Goal: Use online tool/utility: Utilize a website feature to perform a specific function

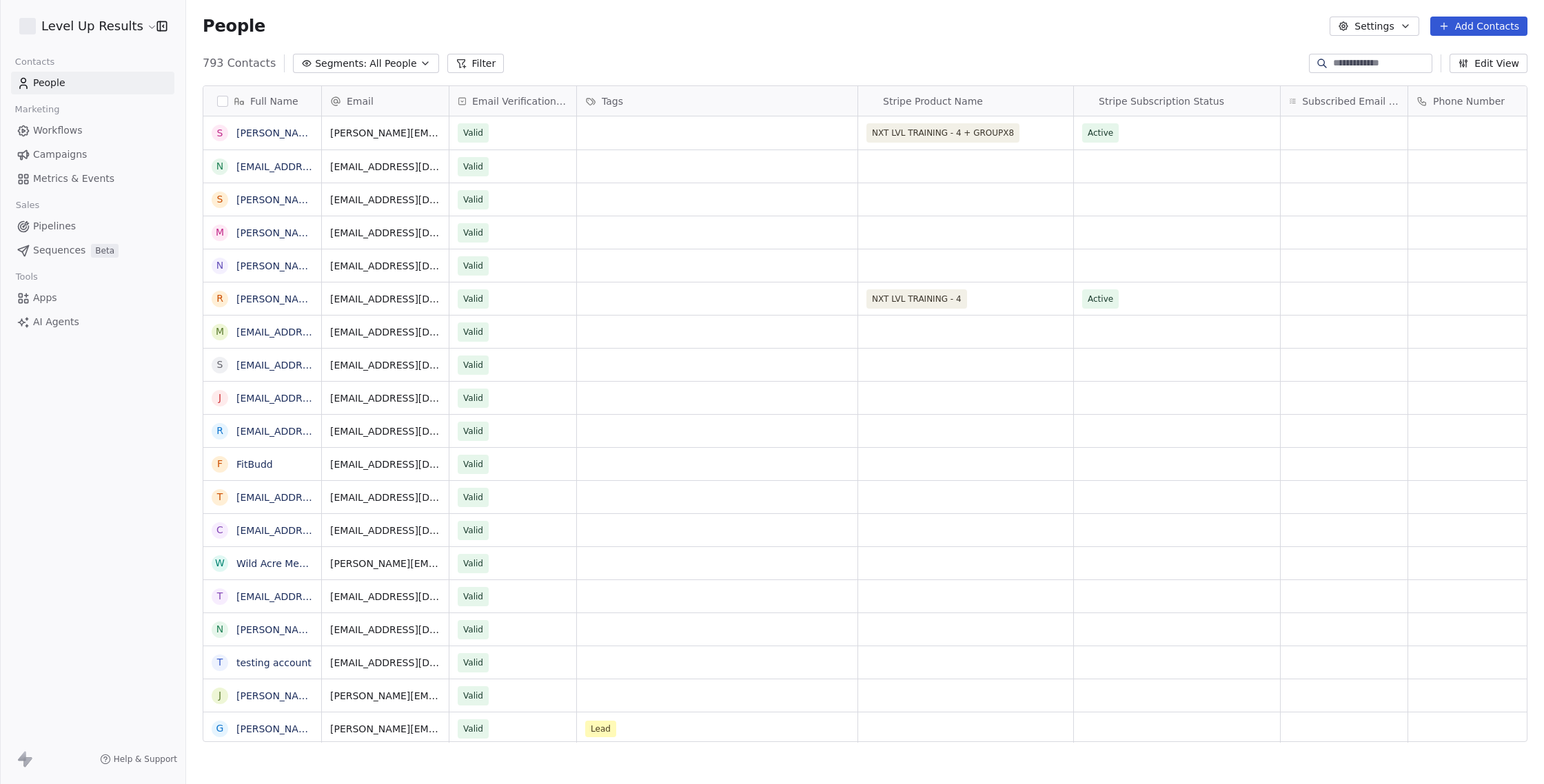
scroll to position [690, 1358]
click at [46, 318] on span "AI Agents" at bounding box center [56, 322] width 46 height 14
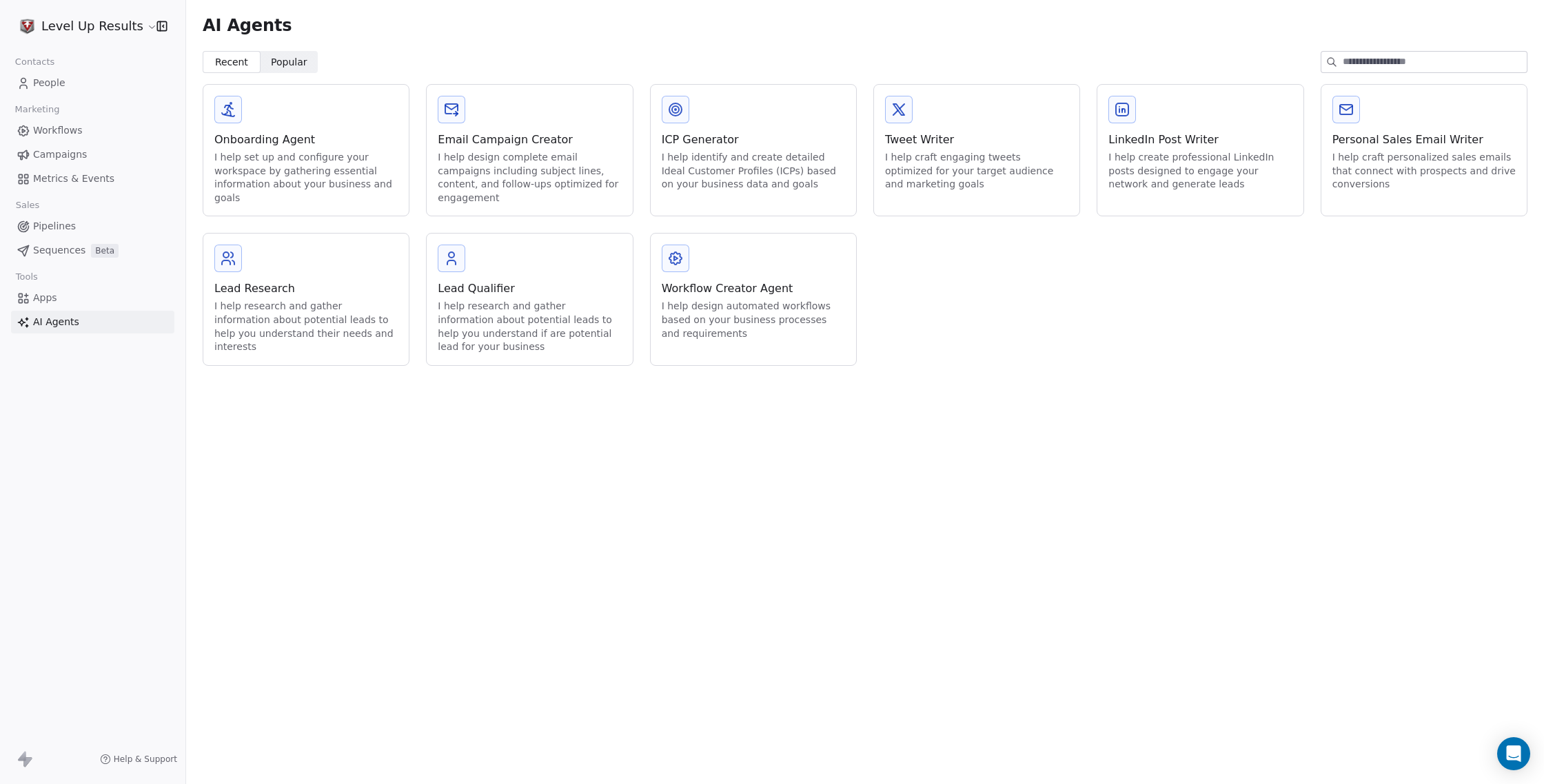
click at [544, 156] on div "I help design complete email campaigns including subject lines, content, and fo…" at bounding box center [529, 178] width 183 height 54
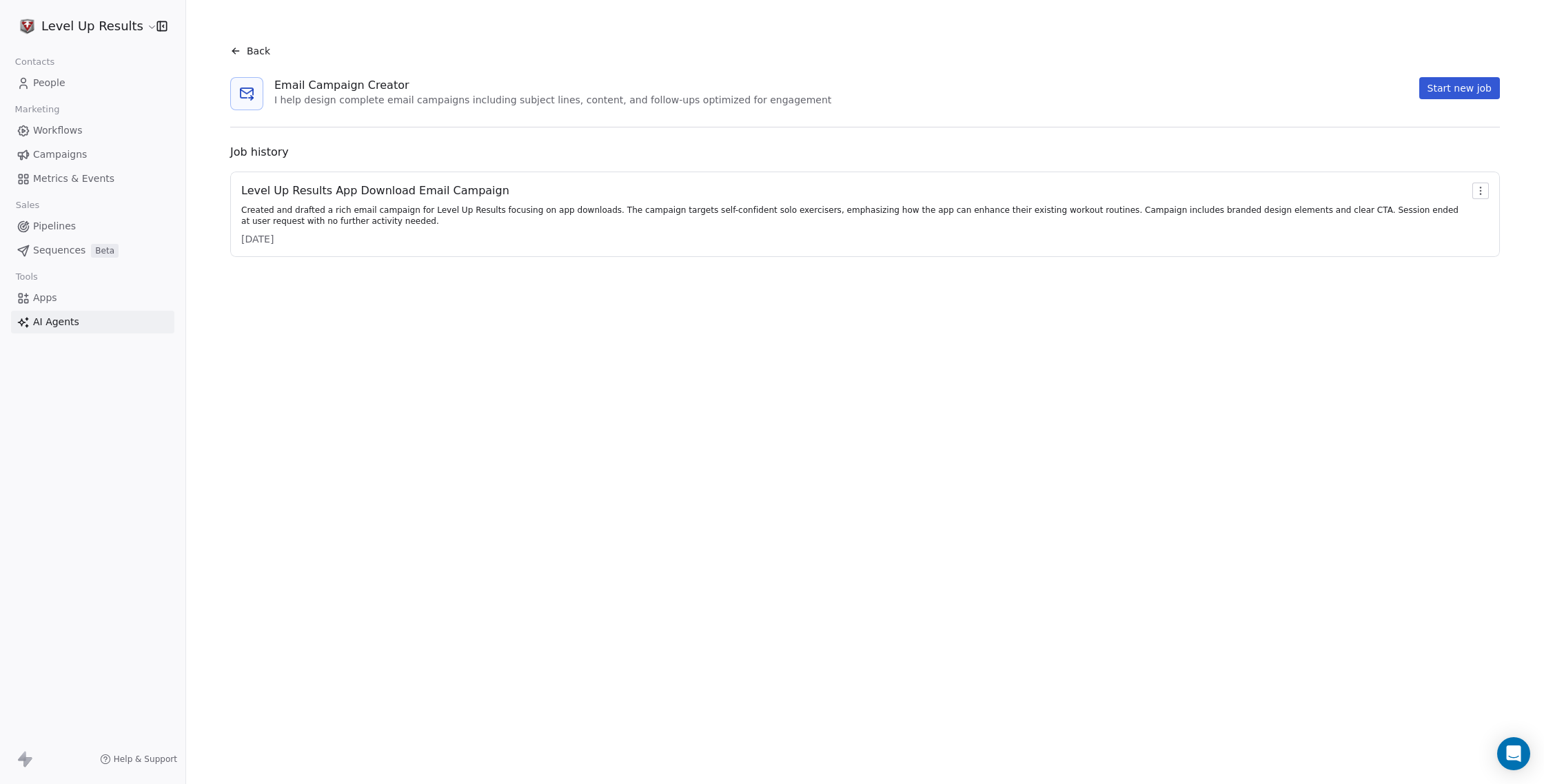
click at [465, 196] on div "Level Up Results App Download Email Campaign" at bounding box center [853, 191] width 1225 height 16
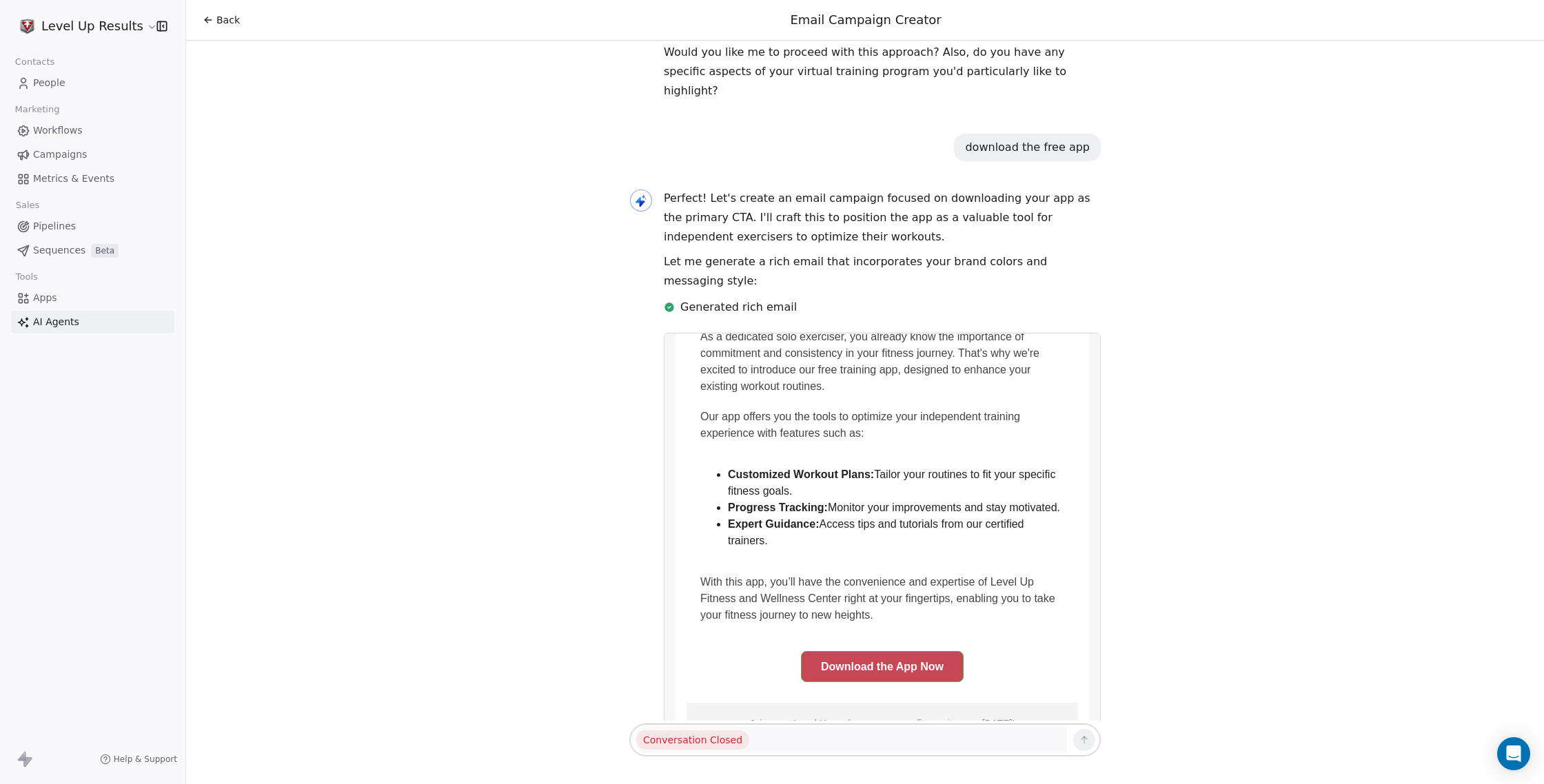
scroll to position [1515, 0]
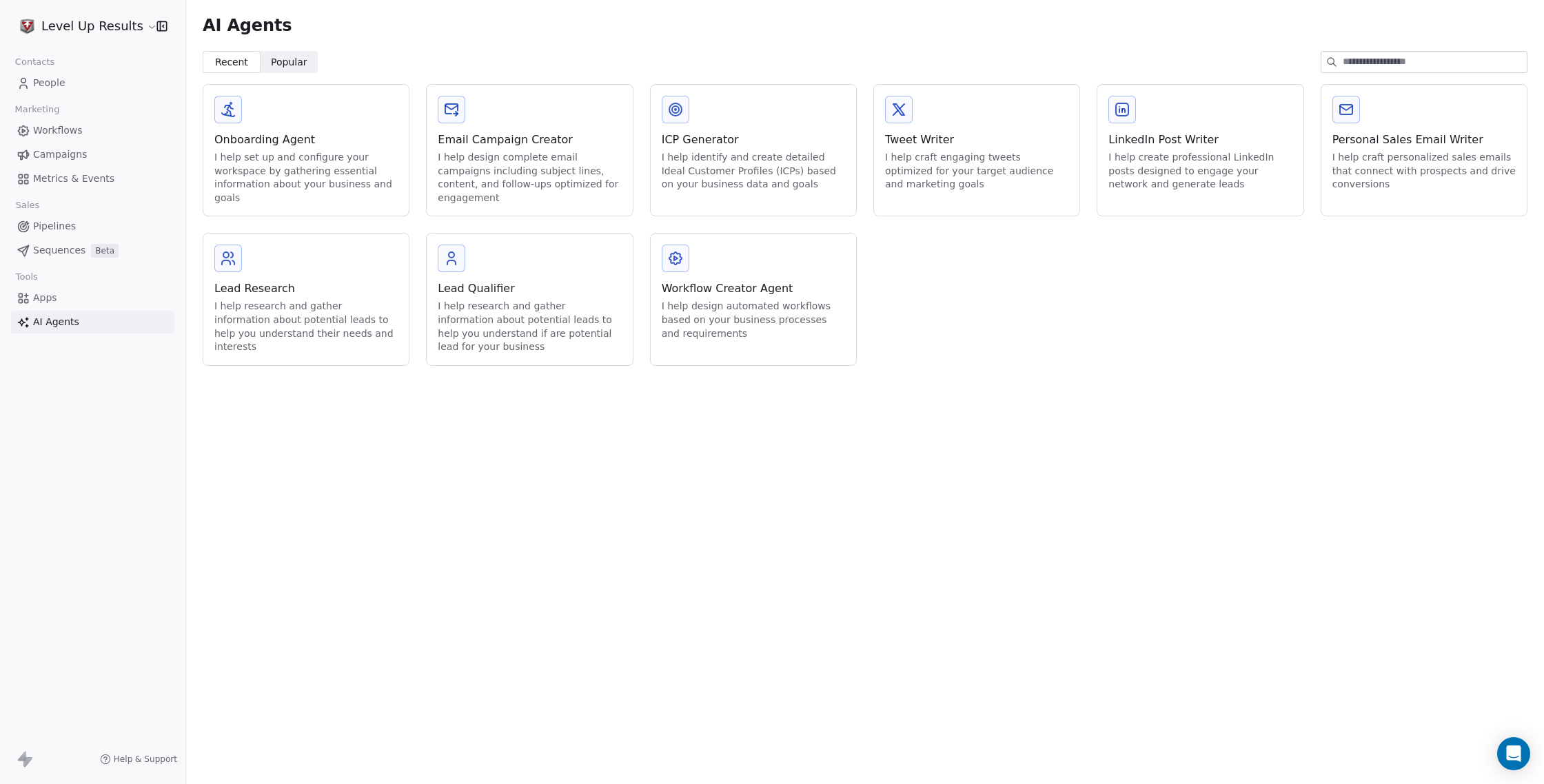
click at [568, 178] on div "I help design complete email campaigns including subject lines, content, and fo…" at bounding box center [529, 178] width 183 height 54
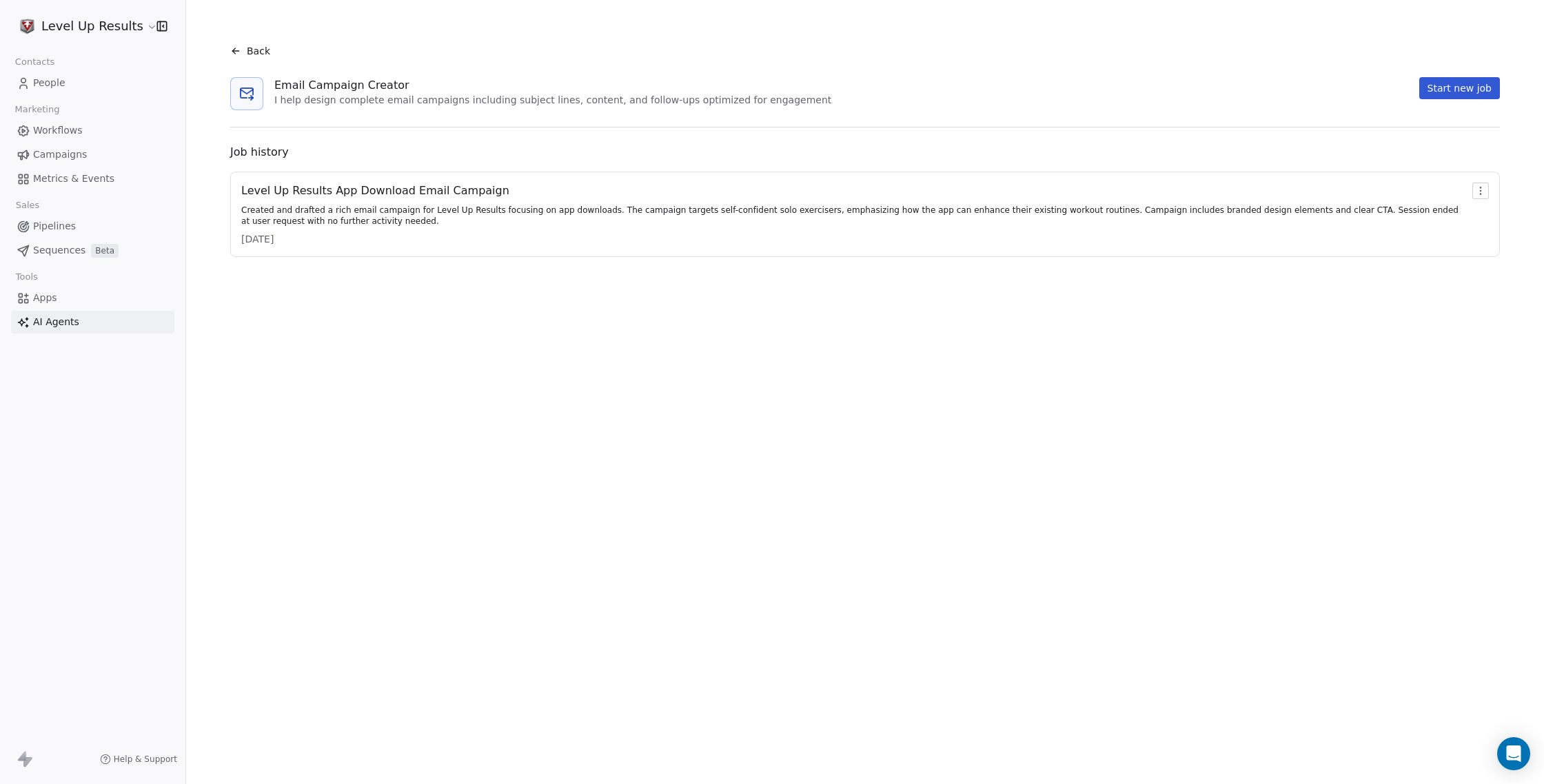
click at [243, 99] on icon at bounding box center [247, 94] width 16 height 16
click at [1455, 88] on button "Start new job" at bounding box center [1459, 88] width 81 height 22
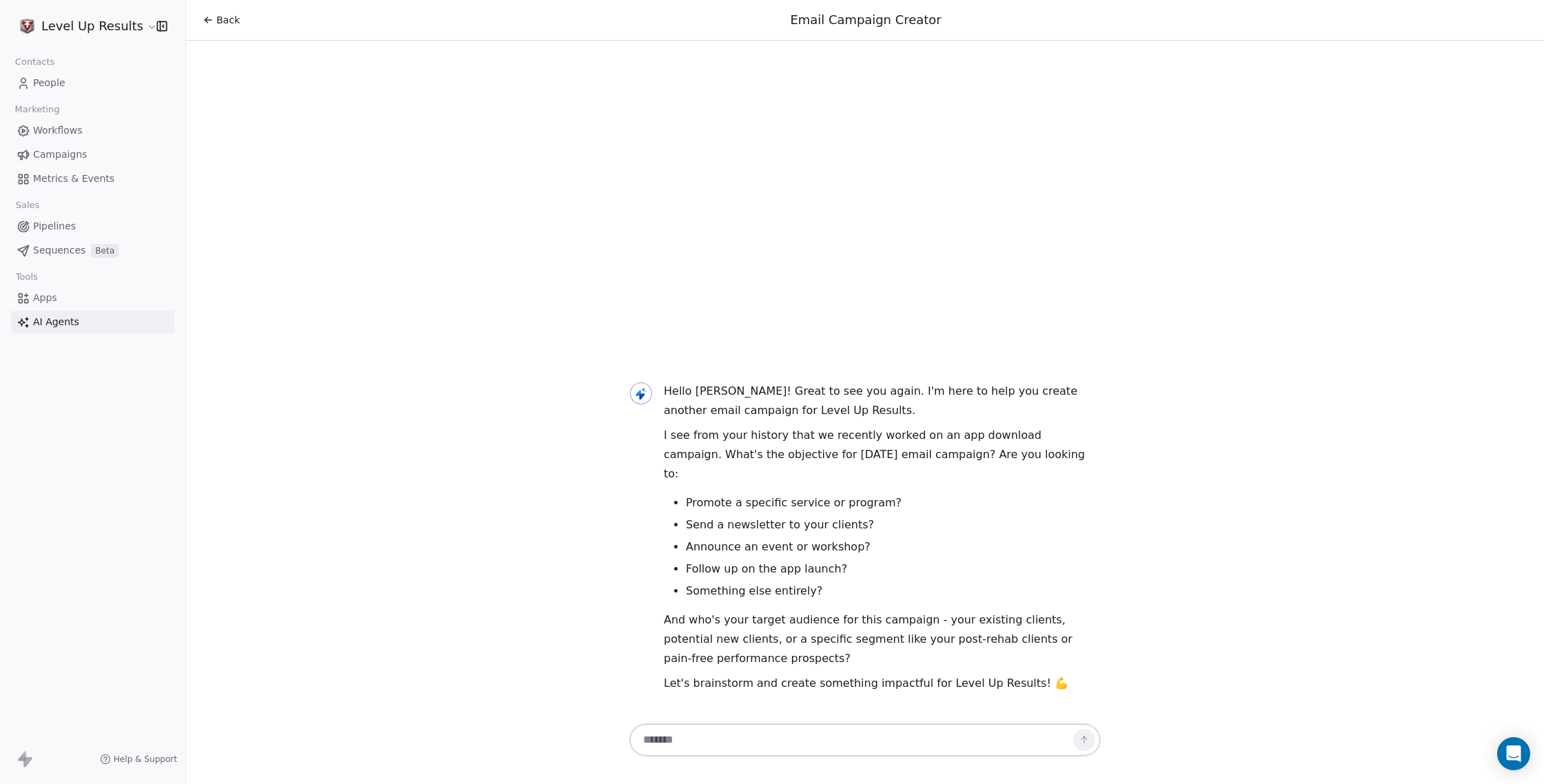
click at [861, 729] on textarea at bounding box center [851, 739] width 431 height 26
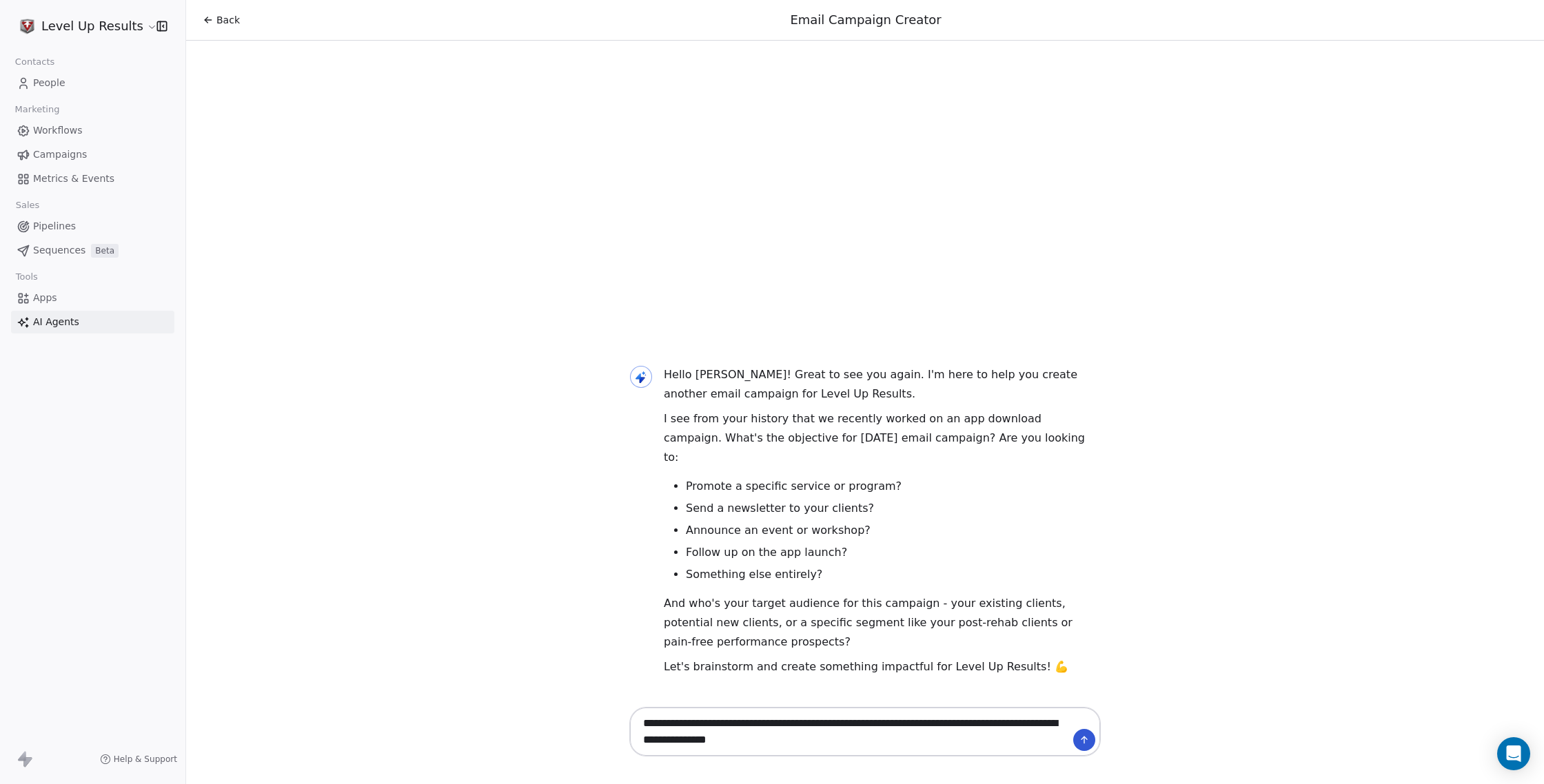
paste textarea "**********"
type textarea "**********"
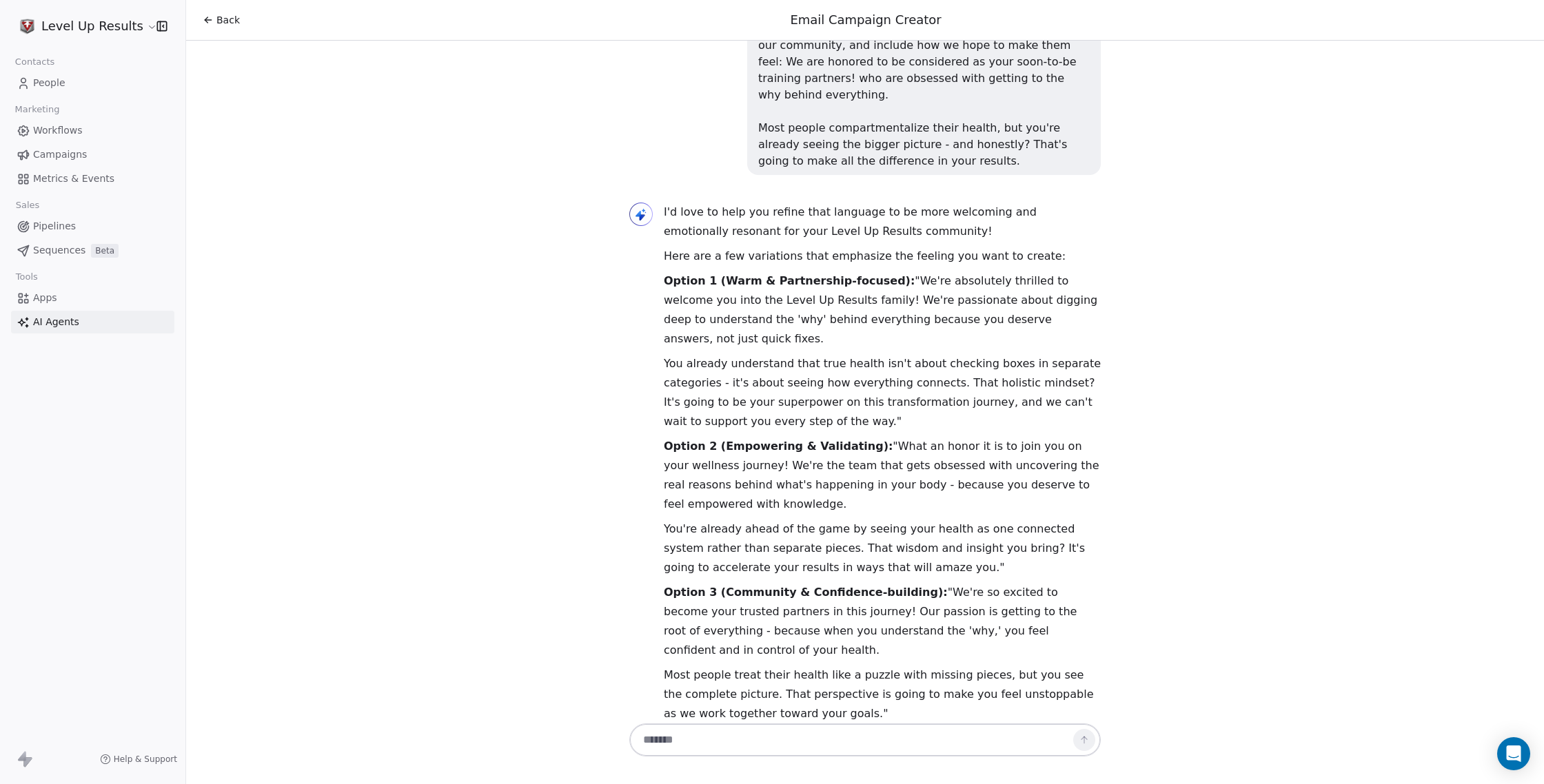
scroll to position [417, 0]
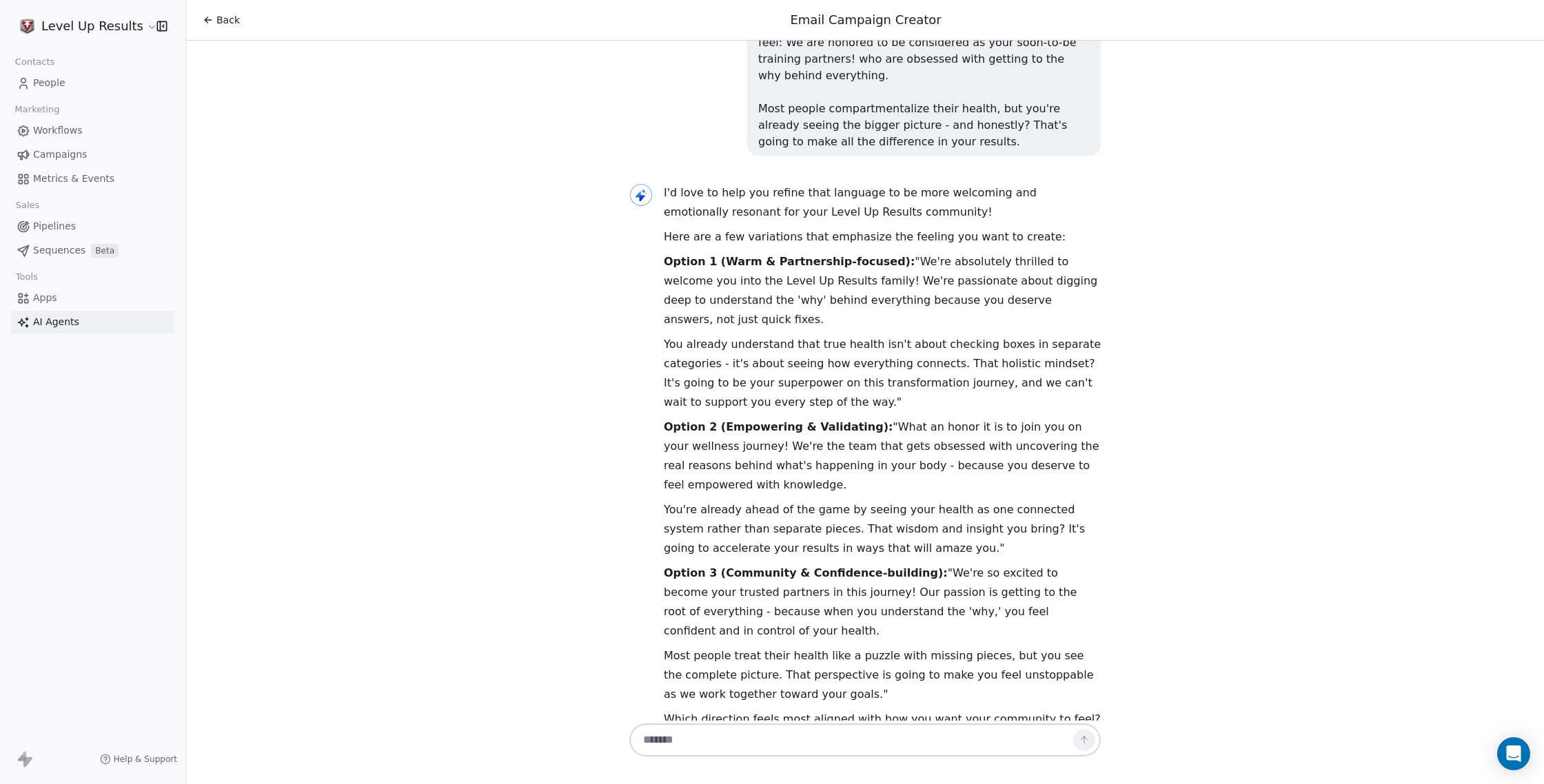
click at [948, 736] on textarea at bounding box center [851, 739] width 431 height 26
type textarea "**********"
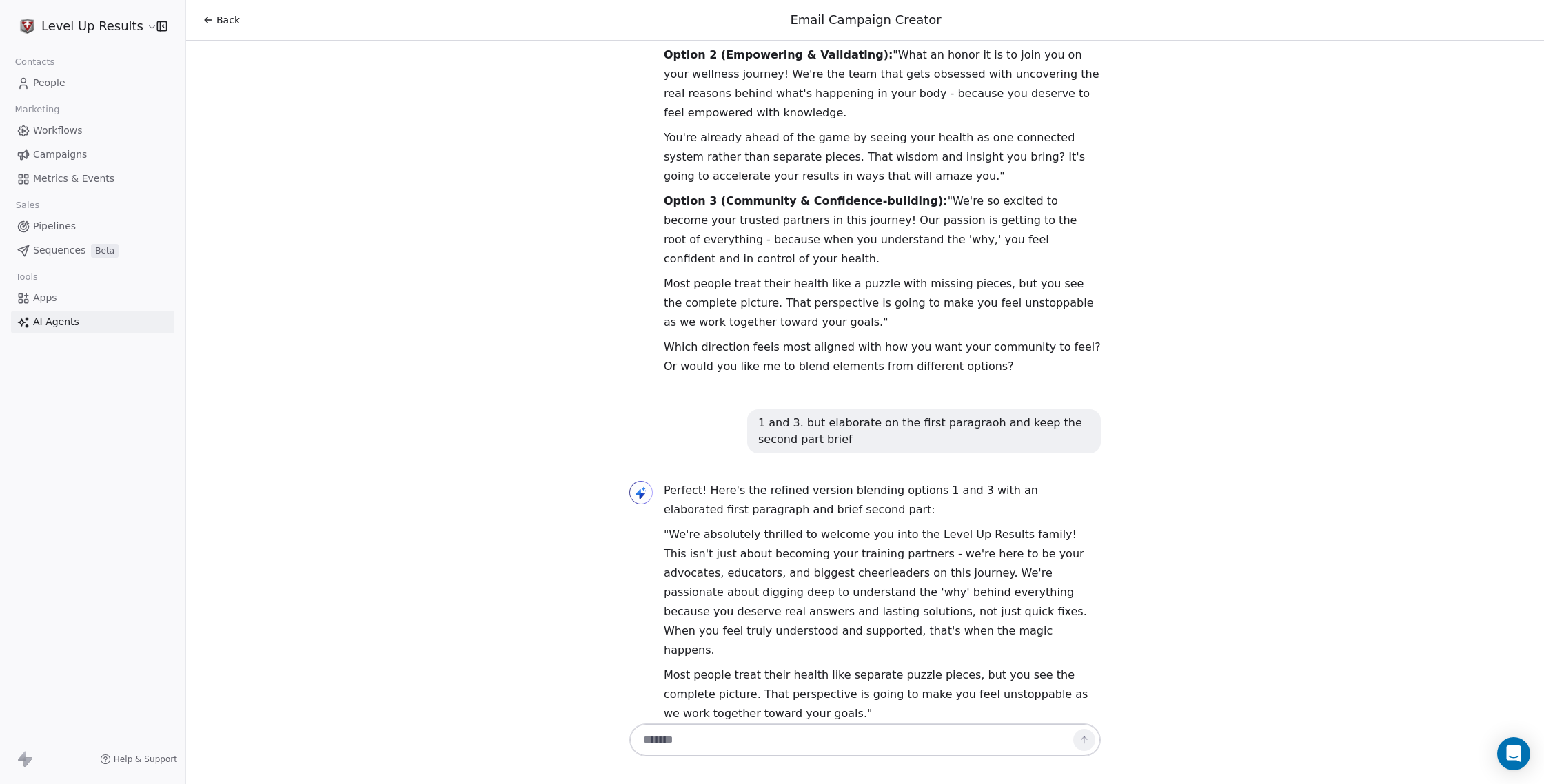
scroll to position [808, 0]
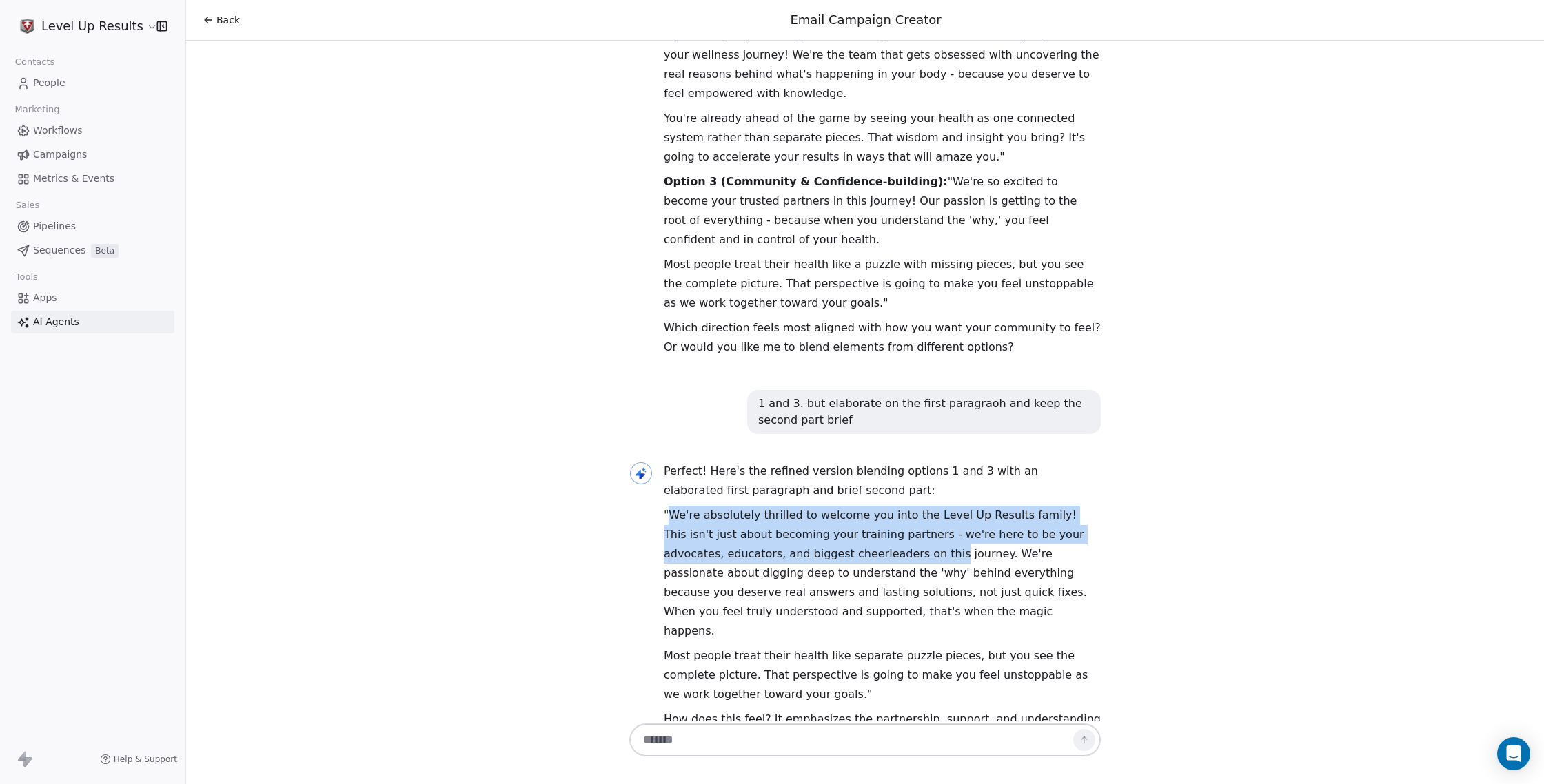
drag, startPoint x: 671, startPoint y: 461, endPoint x: 883, endPoint y: 509, distance: 217.4
click at [883, 509] on p ""We're absolutely thrilled to welcome you into the Level Up Results family! Thi…" at bounding box center [882, 573] width 437 height 135
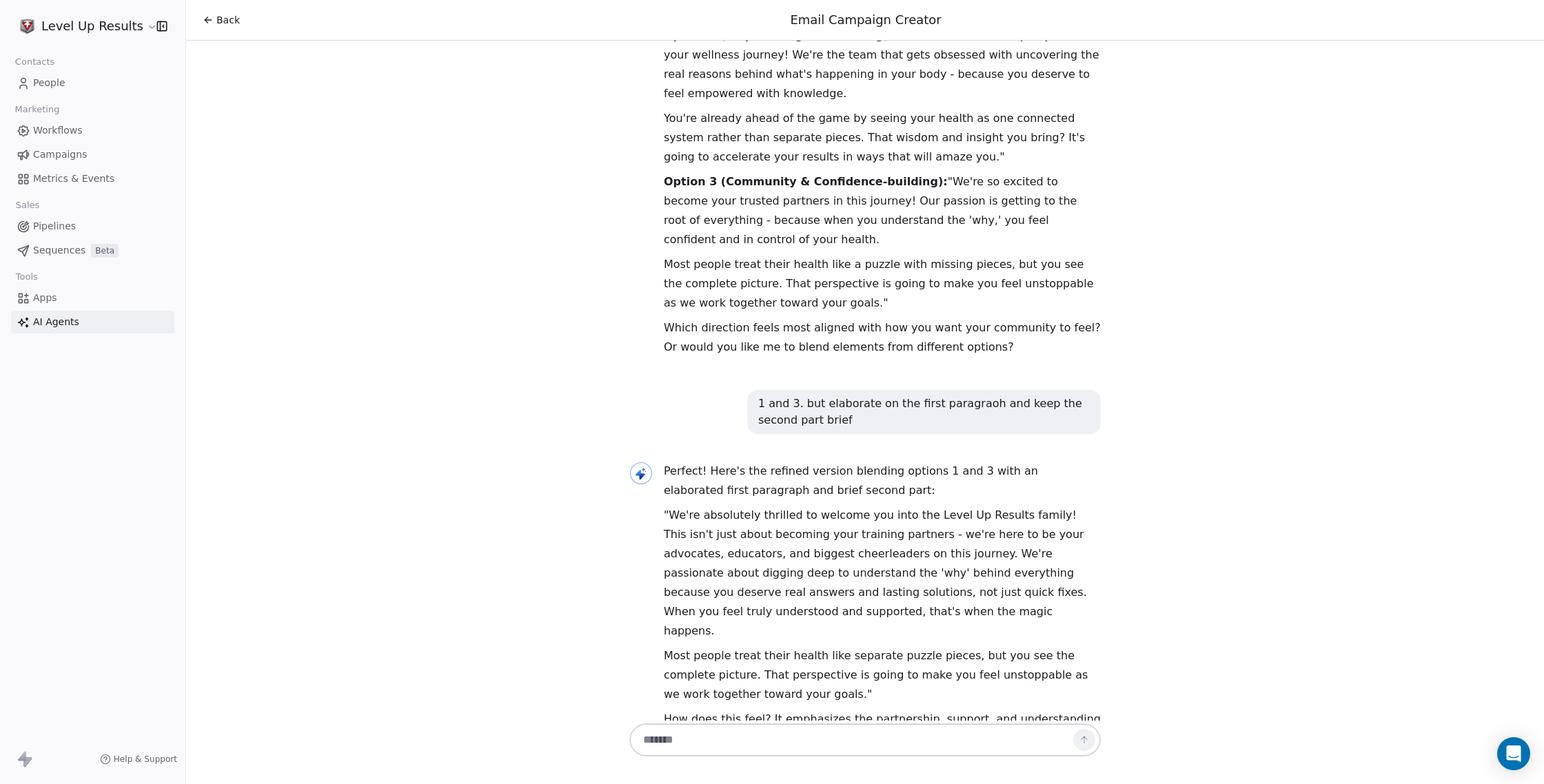
click at [887, 509] on p ""We're absolutely thrilled to welcome you into the Level Up Results family! Thi…" at bounding box center [882, 573] width 437 height 135
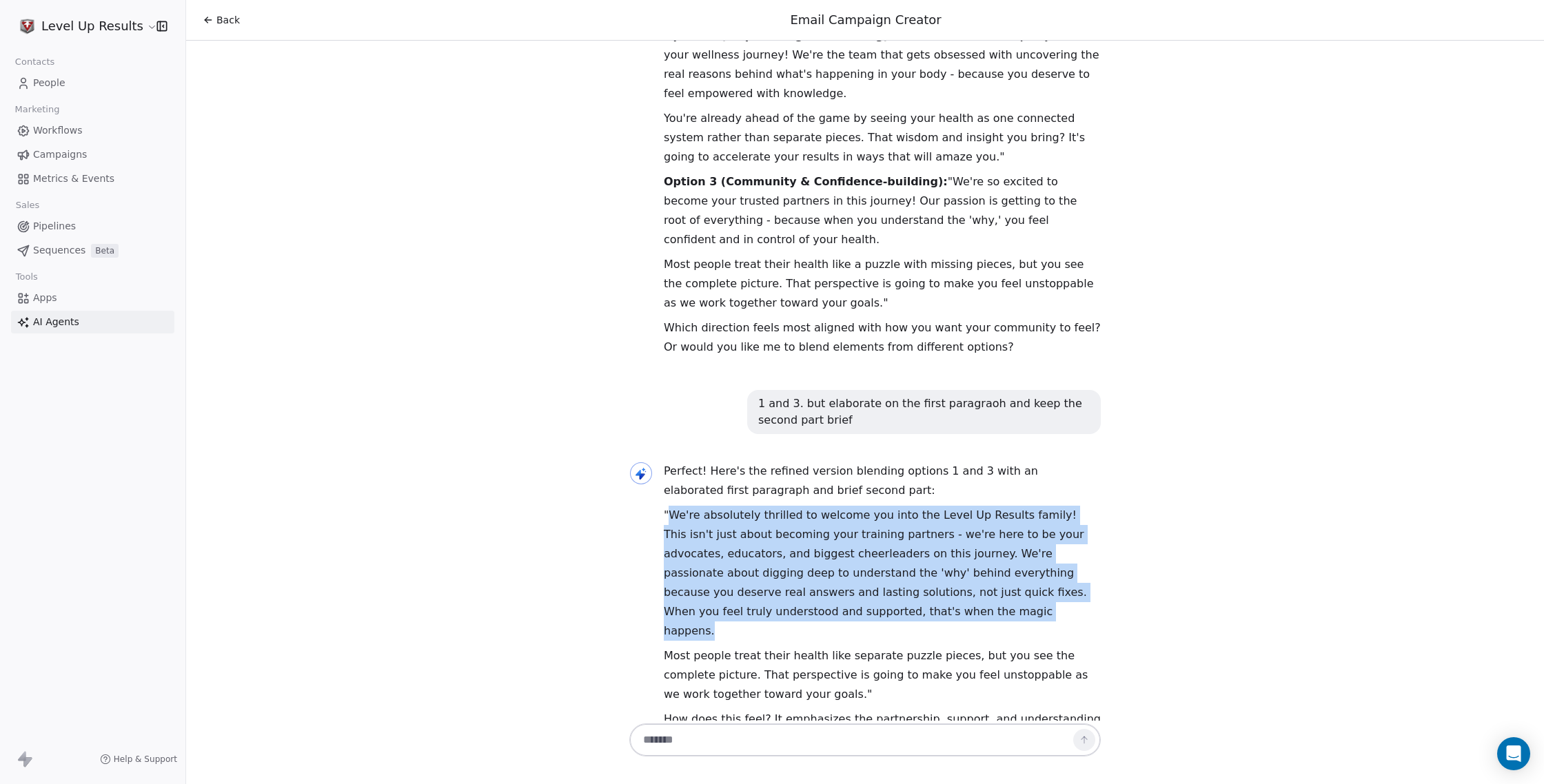
drag, startPoint x: 831, startPoint y: 560, endPoint x: 672, endPoint y: 465, distance: 185.2
click at [672, 506] on p ""We're absolutely thrilled to welcome you into the Level Up Results family! Thi…" at bounding box center [882, 573] width 437 height 135
copy p "We're absolutely thrilled to welcome you into the Level Up Results family! This…"
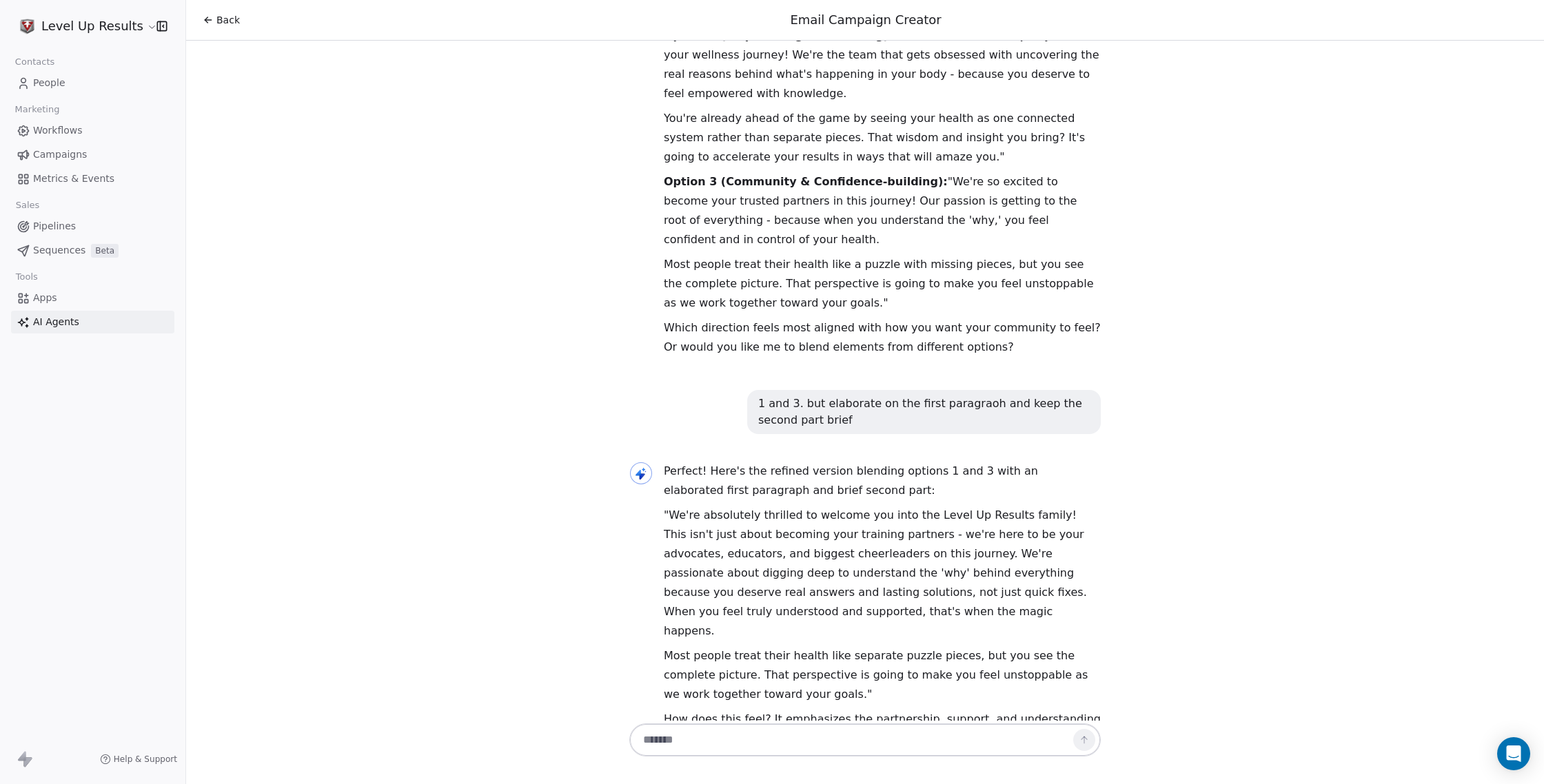
click at [884, 743] on textarea at bounding box center [851, 739] width 431 height 26
type textarea "**********"
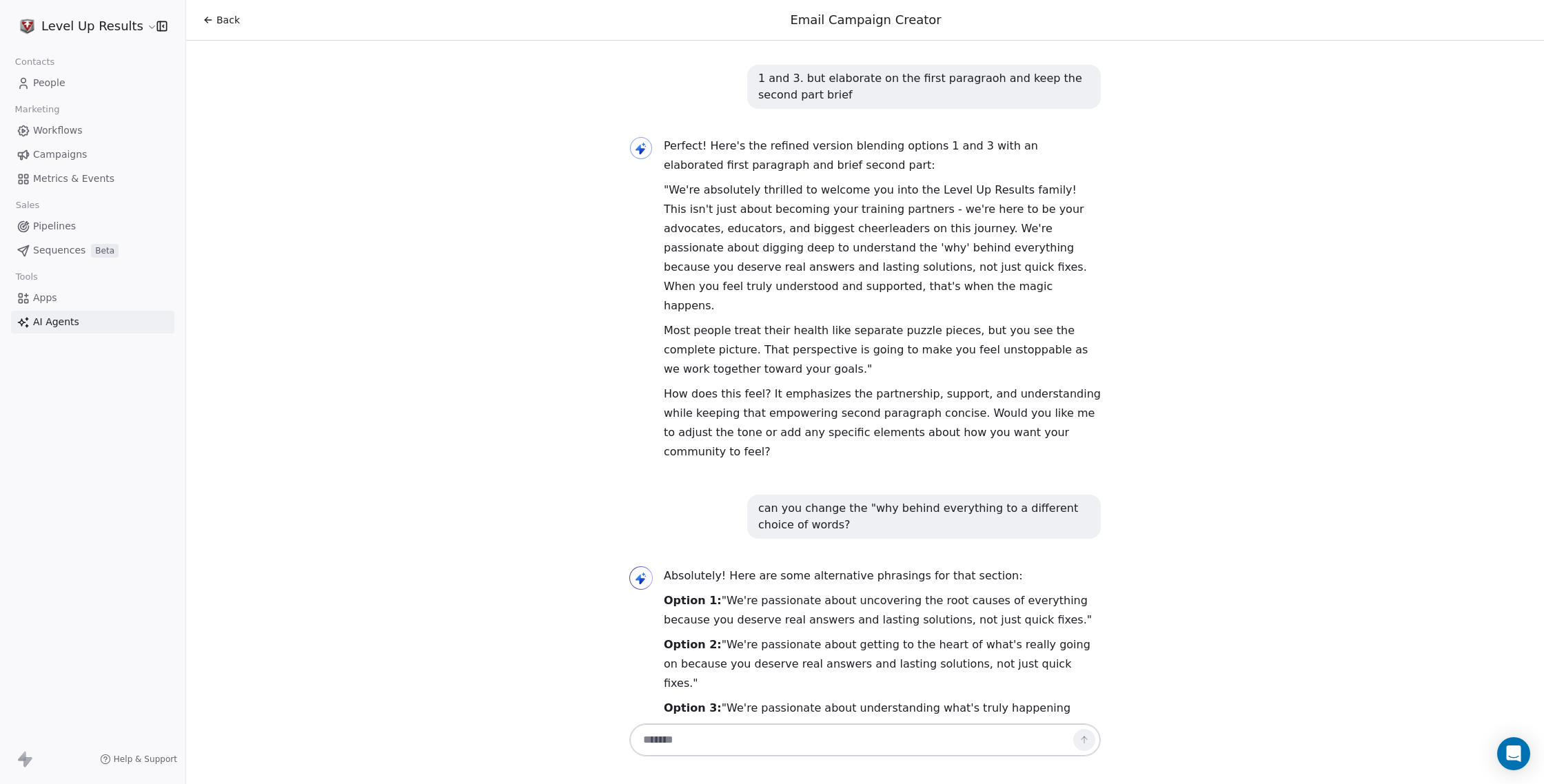
scroll to position [1152, 0]
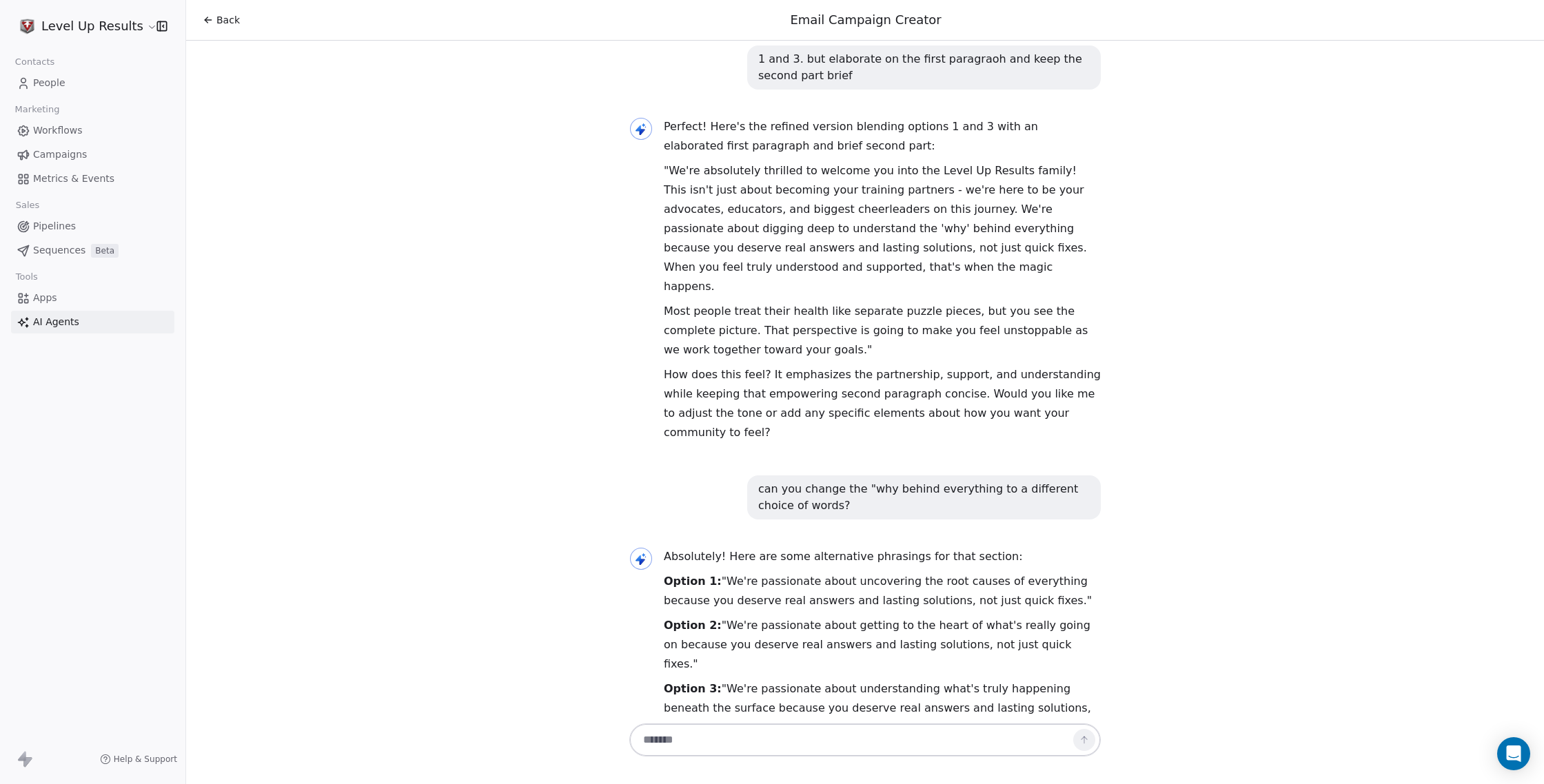
click at [933, 749] on textarea at bounding box center [851, 739] width 431 height 26
click at [938, 744] on textarea at bounding box center [851, 739] width 431 height 26
type textarea "**********"
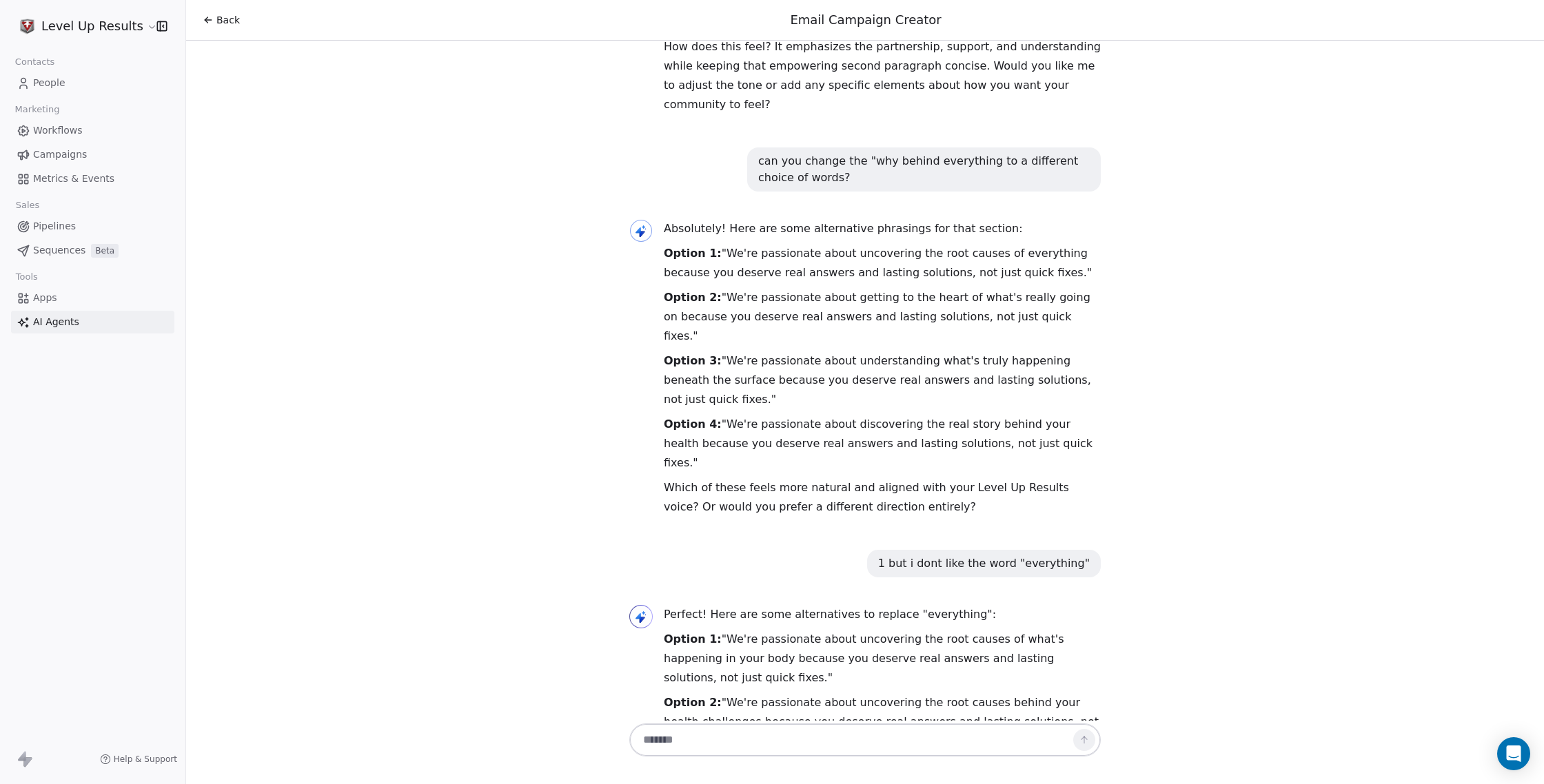
scroll to position [1500, 0]
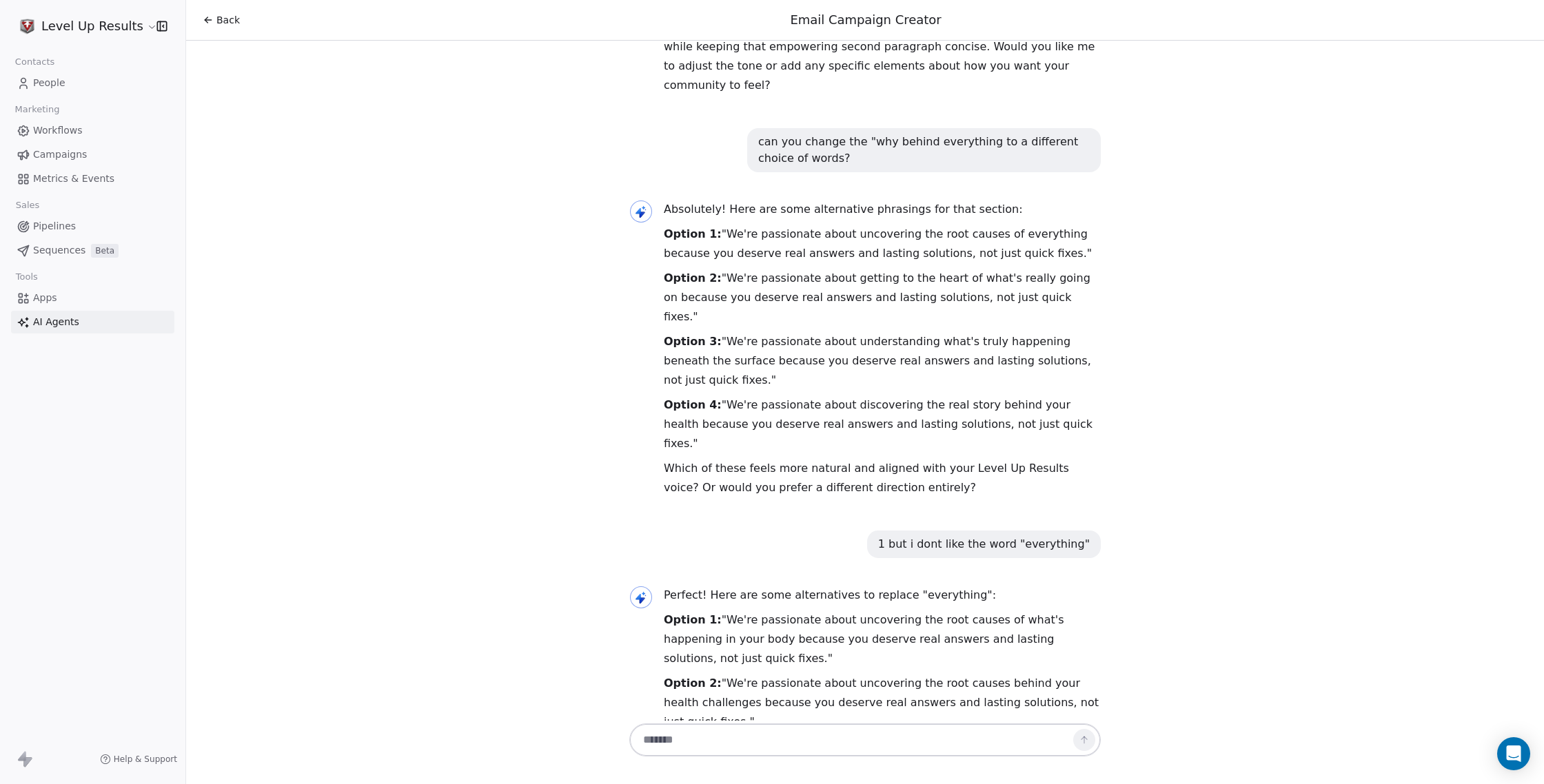
drag, startPoint x: 723, startPoint y: 618, endPoint x: 976, endPoint y: 637, distance: 253.7
copy p "We're passionate about uncovering the root causes at play because you deserve r…"
click at [880, 743] on textarea at bounding box center [851, 739] width 431 height 26
type textarea "**********"
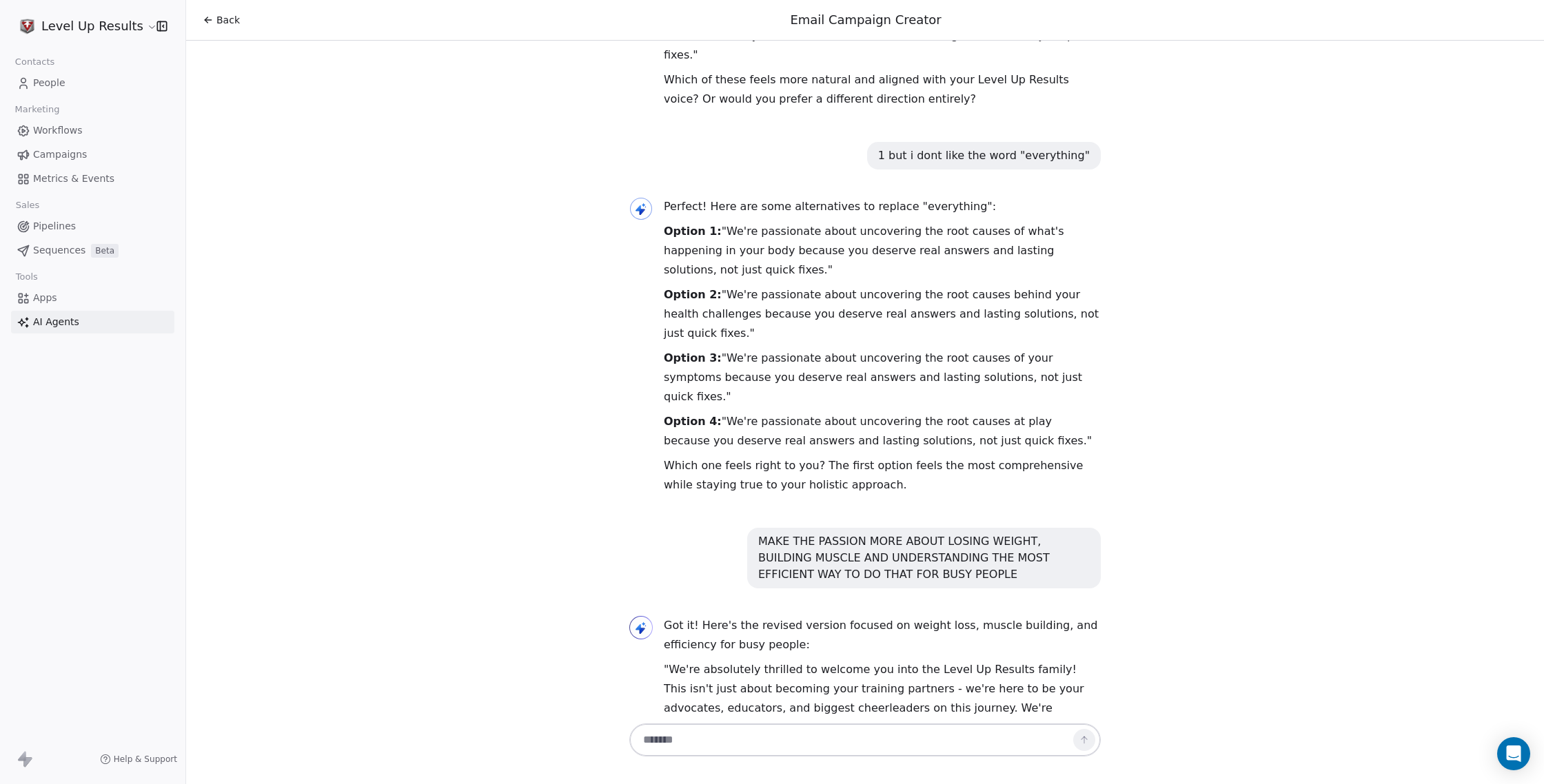
scroll to position [1908, 0]
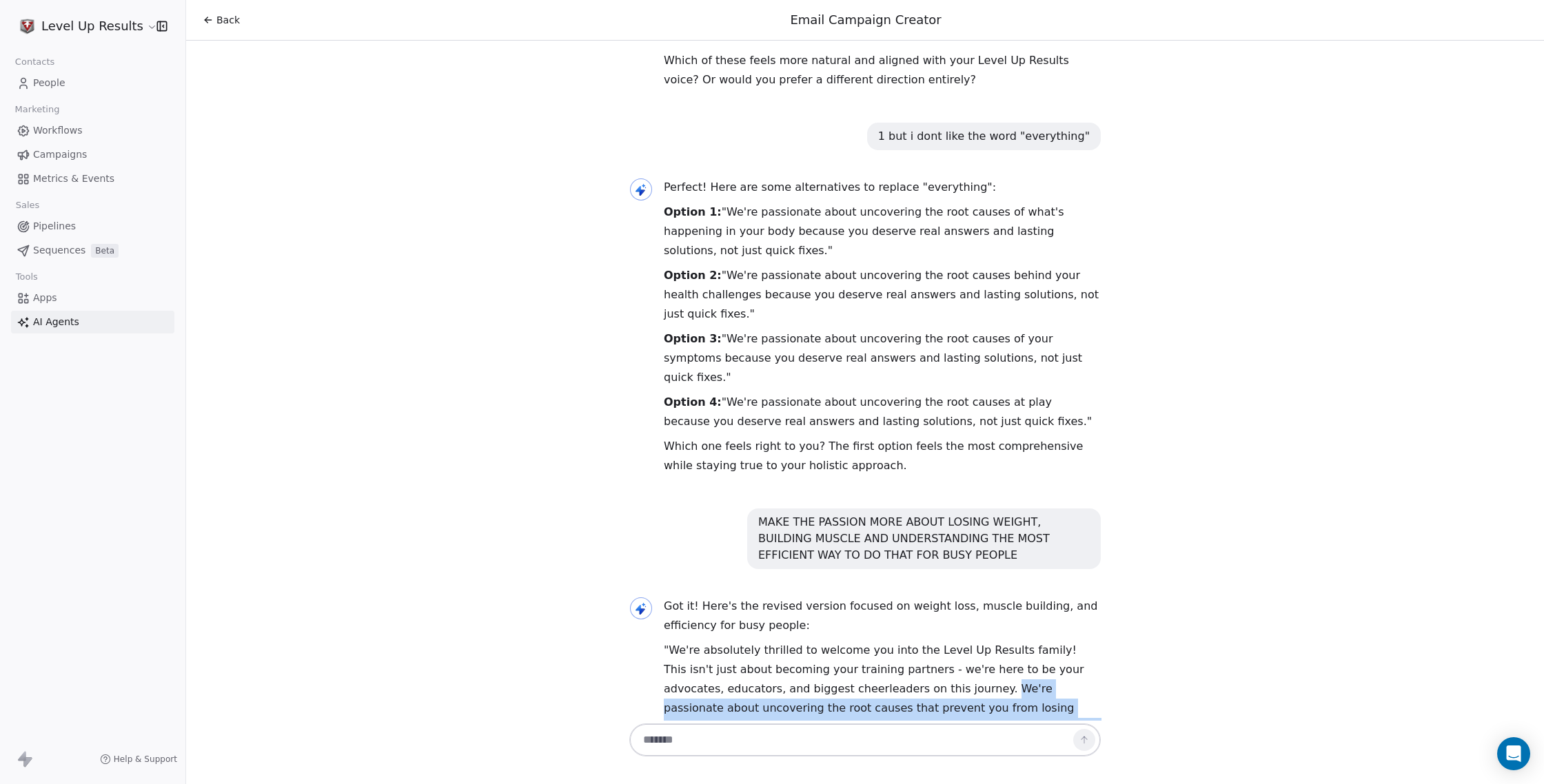
drag, startPoint x: 932, startPoint y: 500, endPoint x: 1043, endPoint y: 576, distance: 134.5
click at [1043, 640] on p ""We're absolutely thrilled to welcome you into the Level Up Results family! Thi…" at bounding box center [882, 717] width 437 height 154
copy p "We're passionate about uncovering the root causes that prevent you from losing …"
